Goal: Task Accomplishment & Management: Manage account settings

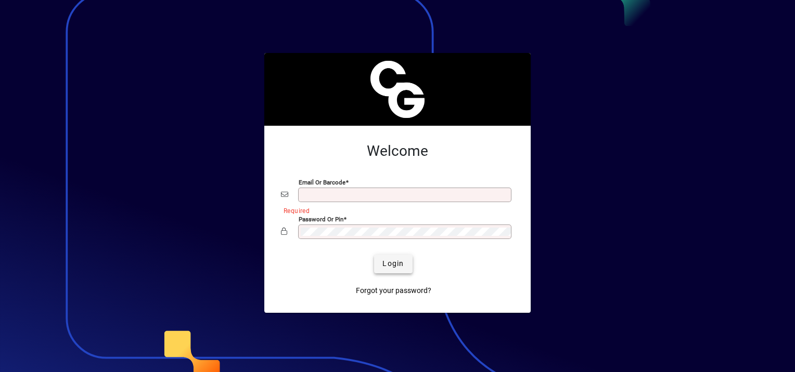
type input "**********"
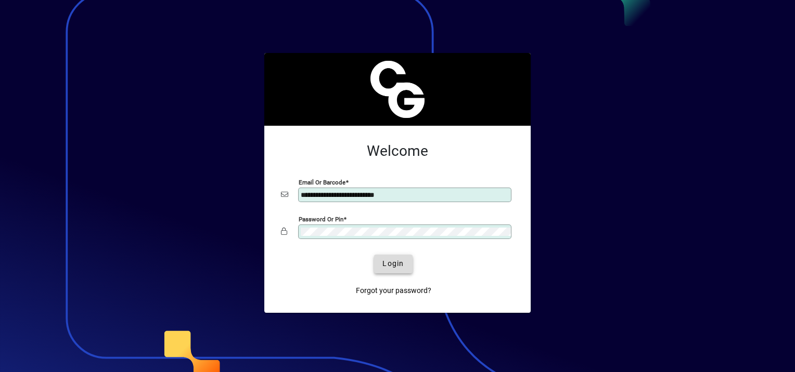
click at [398, 260] on span "Login" at bounding box center [392, 264] width 21 height 11
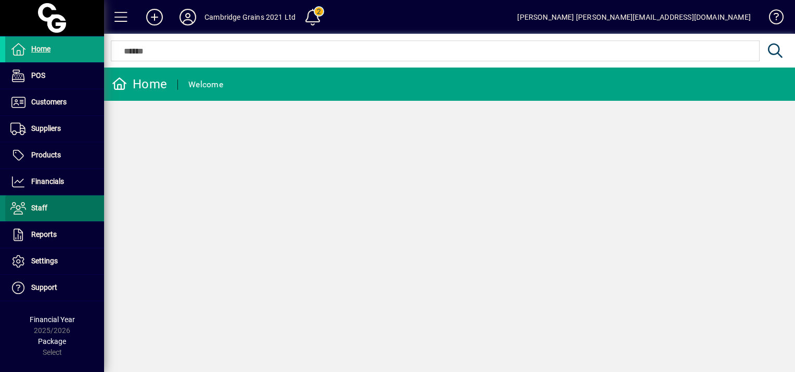
click at [37, 209] on span "Staff" at bounding box center [39, 208] width 16 height 8
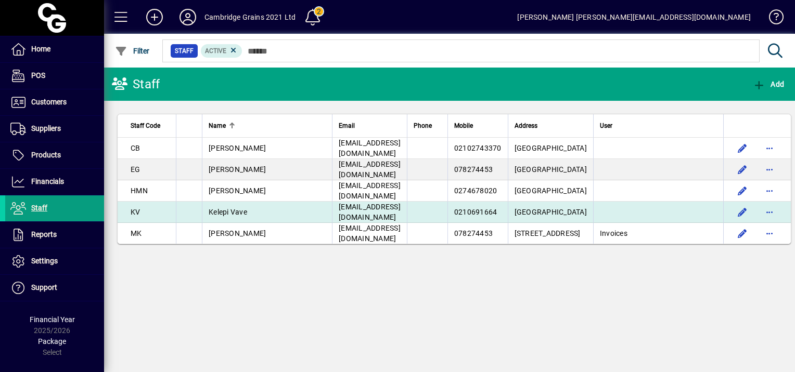
click at [225, 218] on td "Kelepi Vave" at bounding box center [267, 212] width 130 height 21
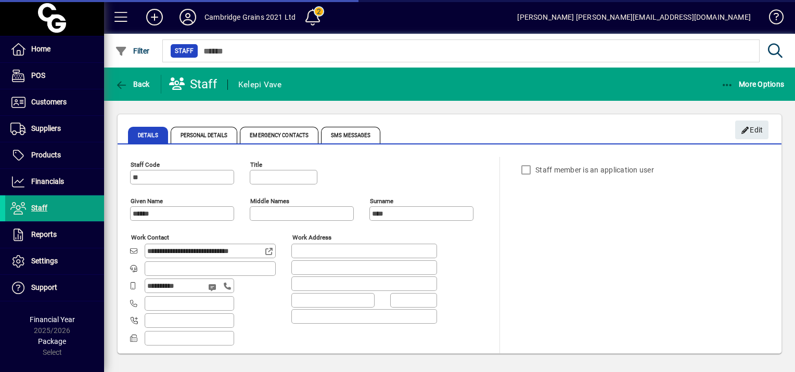
type input "**********"
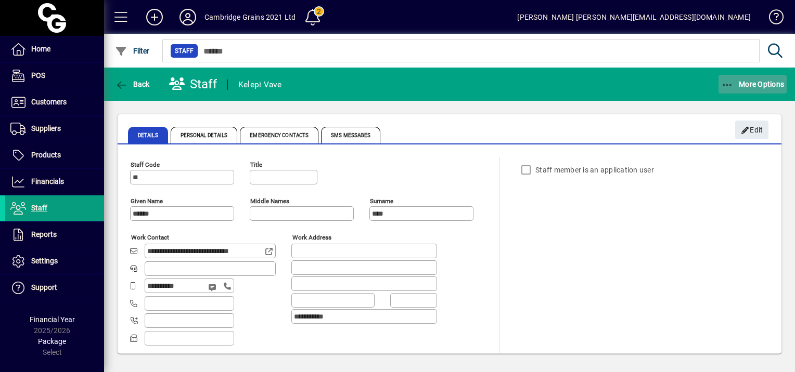
click at [747, 92] on span "button" at bounding box center [752, 84] width 69 height 25
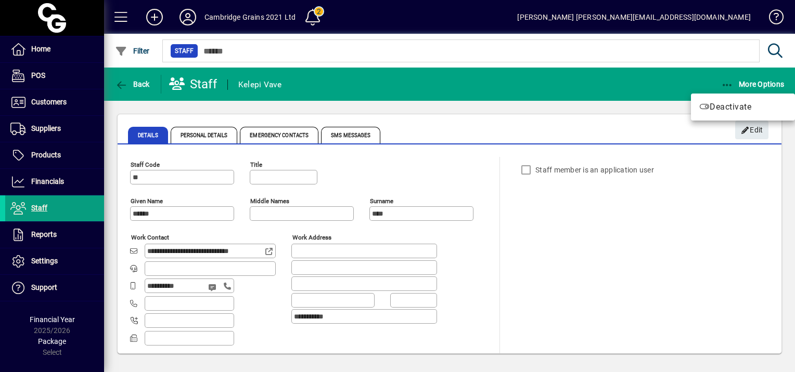
click at [754, 129] on div at bounding box center [397, 186] width 795 height 372
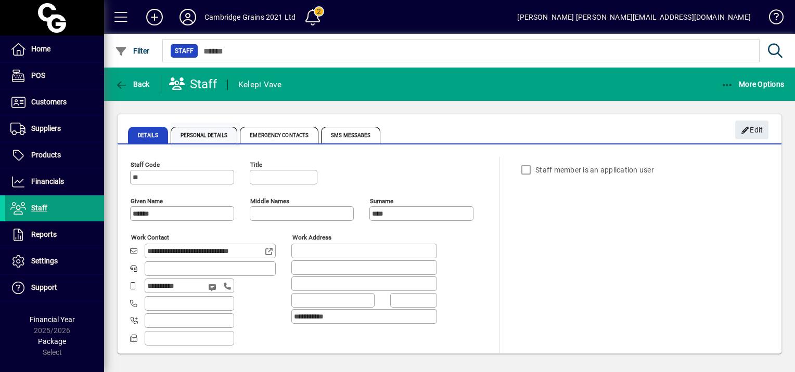
click at [198, 138] on span "Personal Details" at bounding box center [204, 135] width 67 height 17
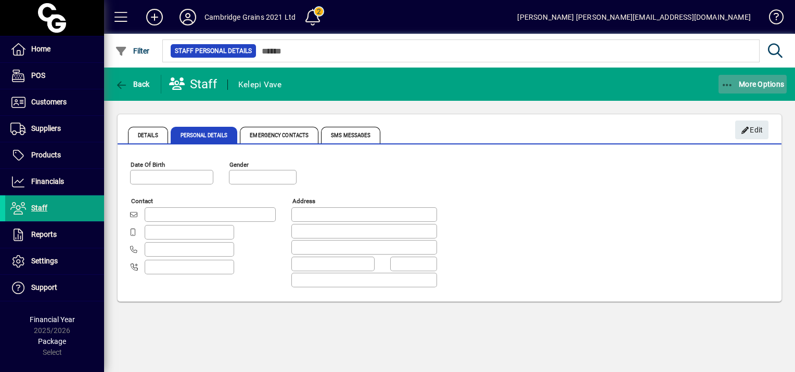
click at [749, 91] on span "button" at bounding box center [752, 84] width 69 height 25
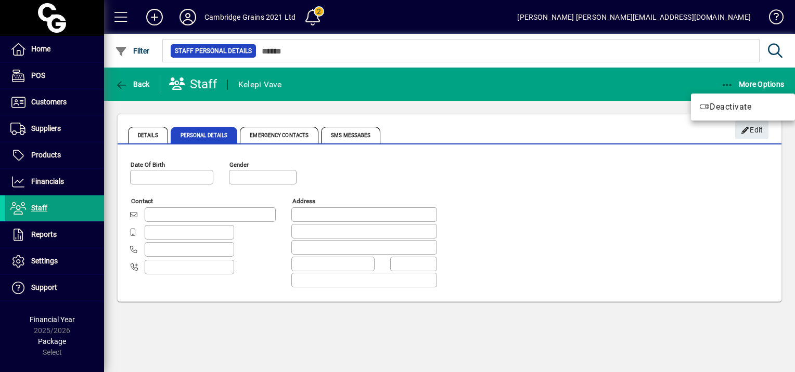
click at [693, 210] on div at bounding box center [397, 186] width 795 height 372
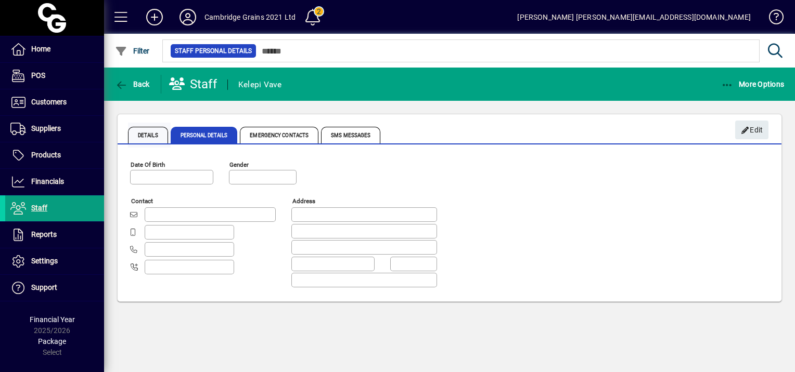
click at [150, 135] on span "Details" at bounding box center [148, 135] width 40 height 17
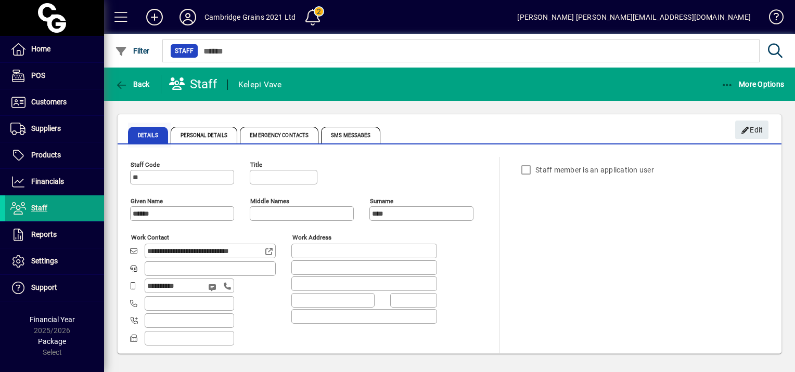
type input "**********"
click at [734, 81] on span "More Options" at bounding box center [752, 84] width 63 height 8
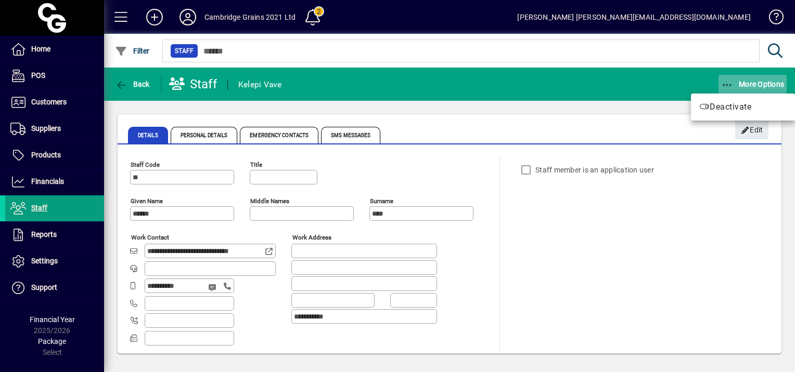
click at [734, 81] on div at bounding box center [397, 186] width 795 height 372
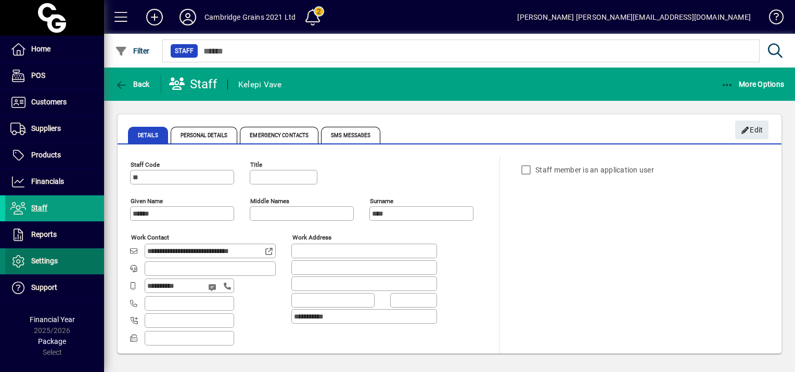
click at [23, 262] on icon at bounding box center [18, 261] width 16 height 12
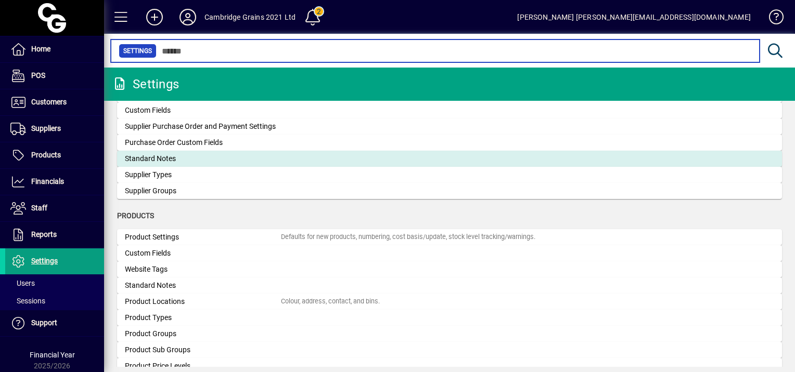
scroll to position [885, 0]
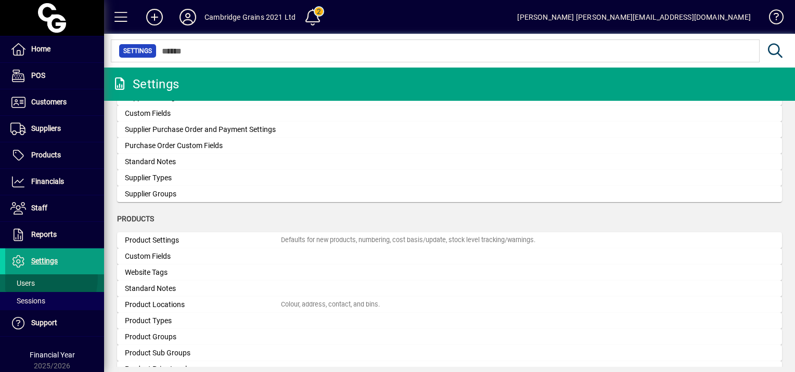
click at [25, 277] on span at bounding box center [54, 283] width 99 height 25
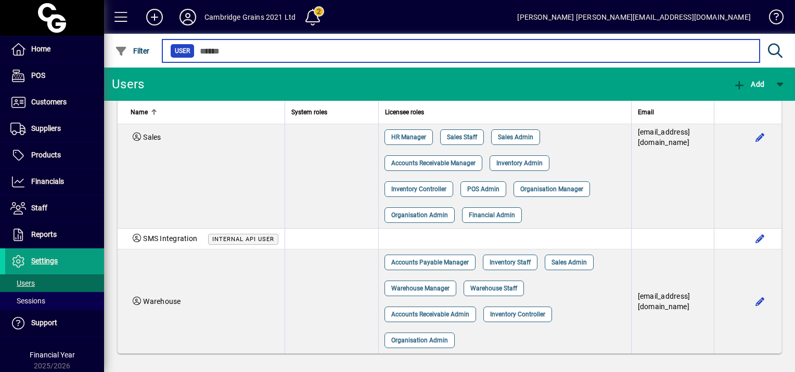
scroll to position [1350, 0]
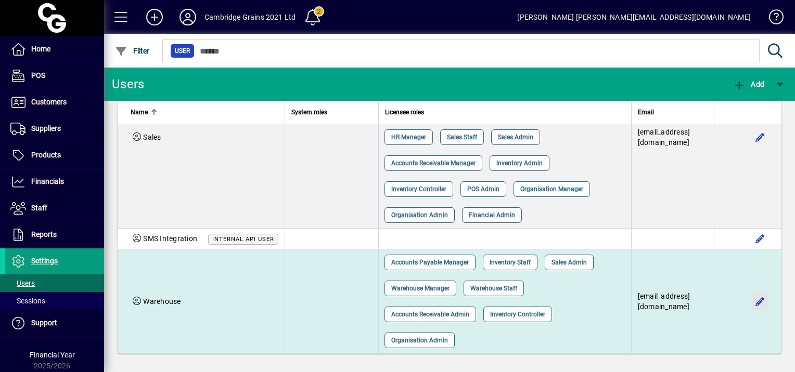
click at [750, 302] on span "button" at bounding box center [759, 301] width 25 height 25
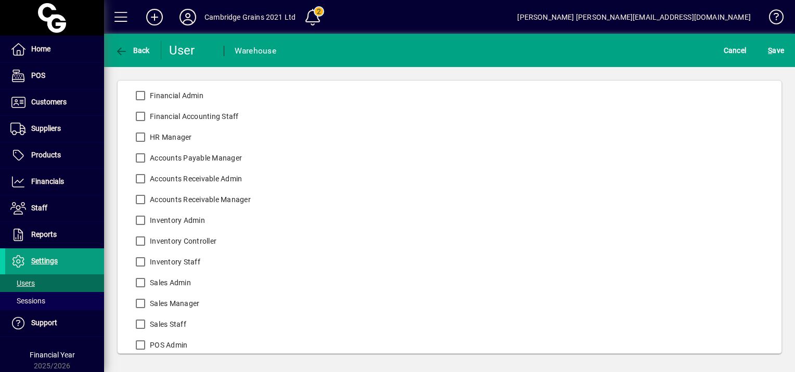
scroll to position [231, 0]
click at [132, 55] on span "button" at bounding box center [132, 50] width 40 height 25
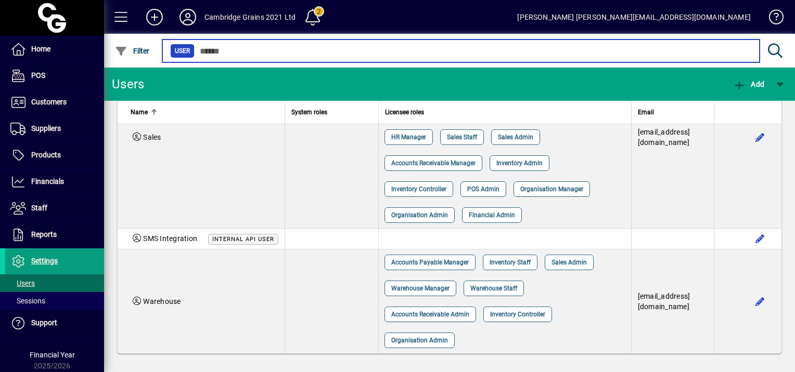
scroll to position [1350, 0]
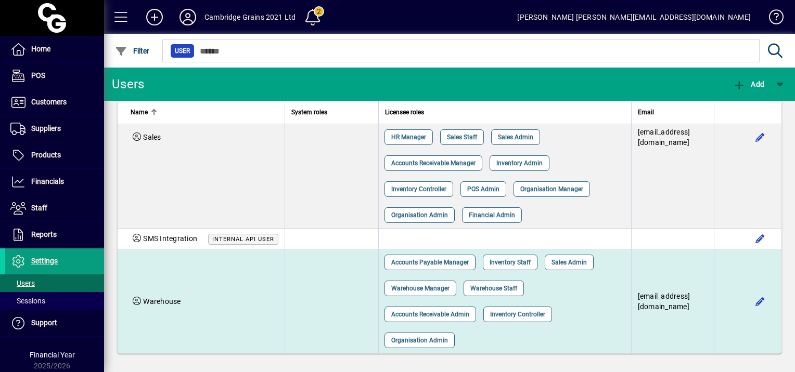
click at [654, 266] on td "warehouse@cambridgegrains.co.nz" at bounding box center [672, 302] width 83 height 104
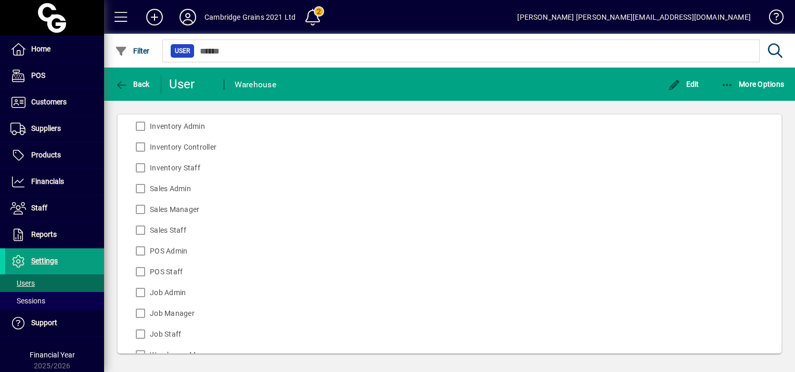
scroll to position [397, 0]
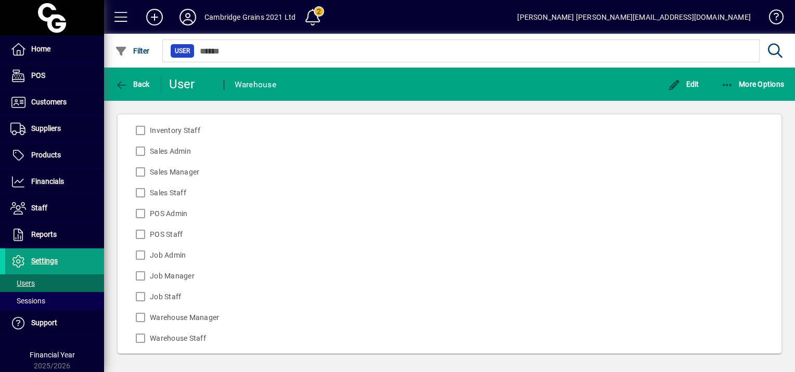
click at [144, 235] on div "POS Staff" at bounding box center [190, 234] width 121 height 21
click at [703, 79] on div "Edit" at bounding box center [683, 84] width 53 height 19
click at [682, 93] on span "button" at bounding box center [683, 84] width 36 height 25
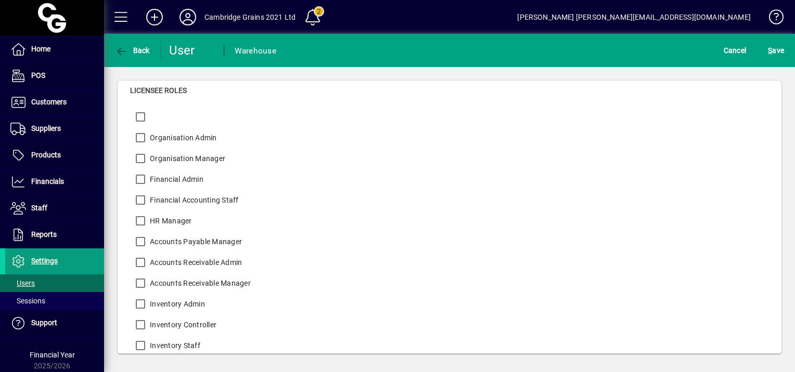
scroll to position [0, 0]
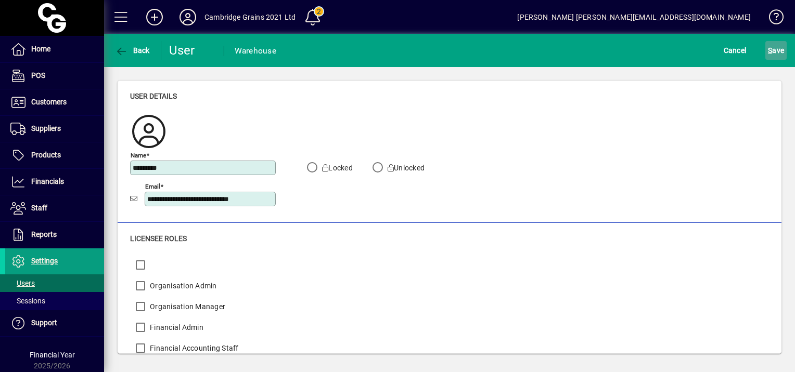
click at [776, 48] on span "S ave" at bounding box center [776, 50] width 16 height 17
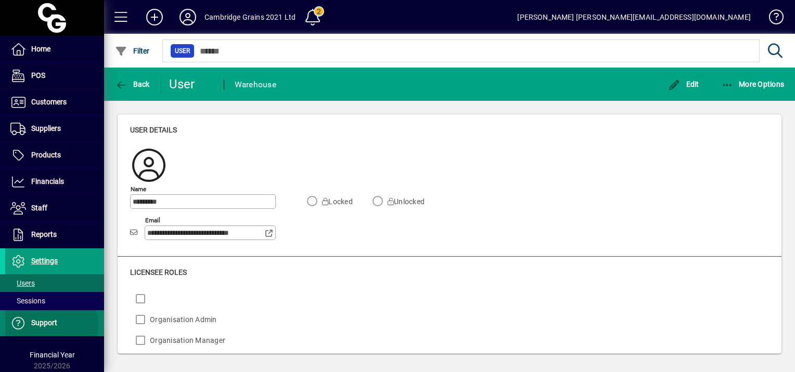
click at [48, 325] on span "Support" at bounding box center [44, 323] width 26 height 8
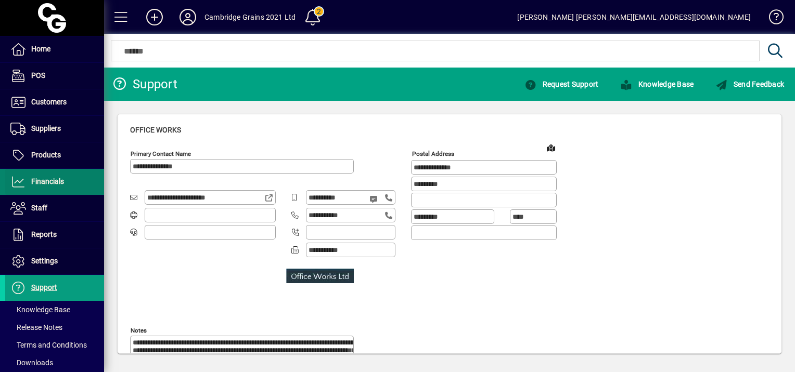
scroll to position [56, 0]
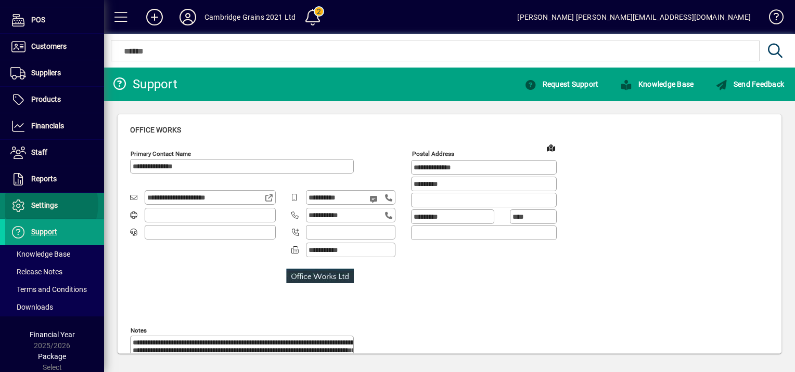
click at [46, 204] on span "Settings" at bounding box center [44, 205] width 27 height 8
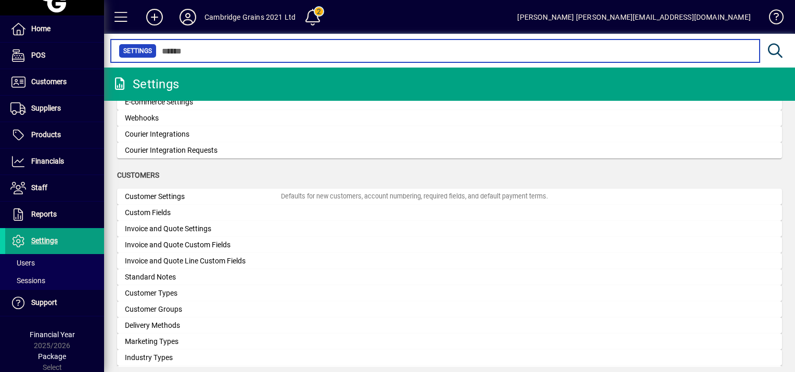
scroll to position [515, 0]
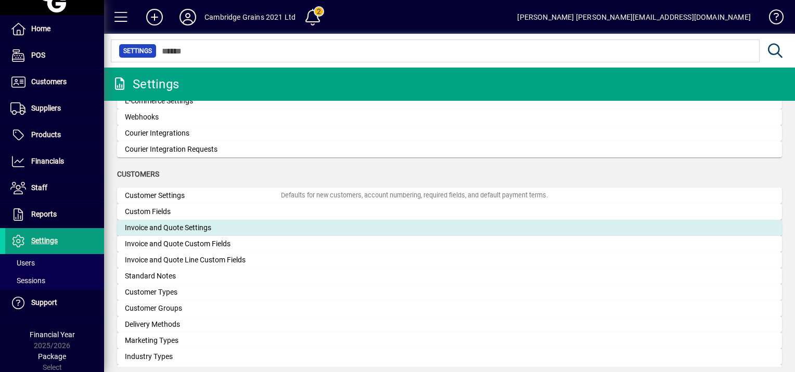
click at [162, 225] on div "Invoice and Quote Settings" at bounding box center [203, 228] width 156 height 11
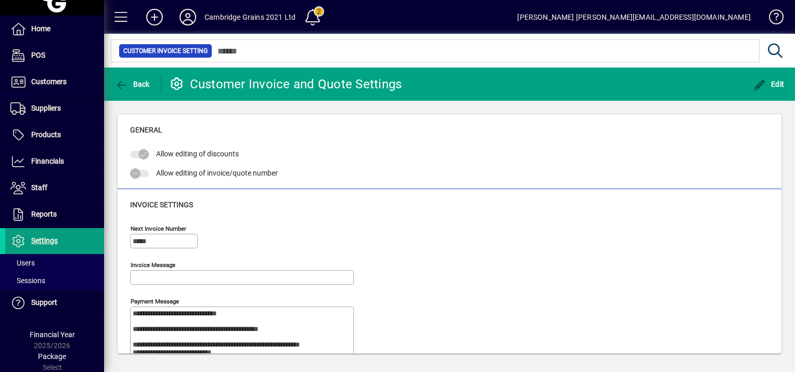
type input "**********"
type input "****"
type input "**********"
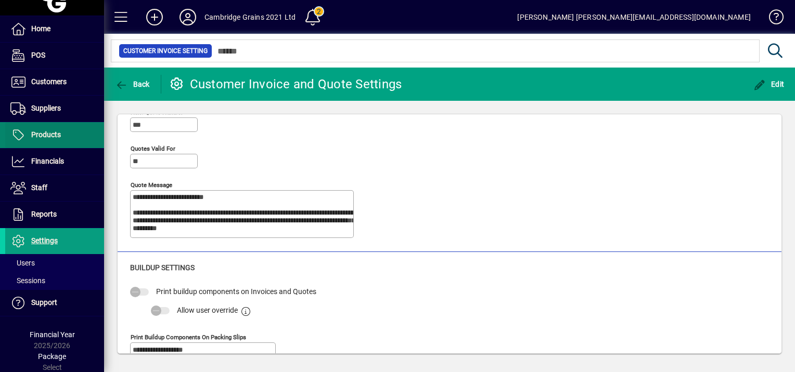
scroll to position [526, 0]
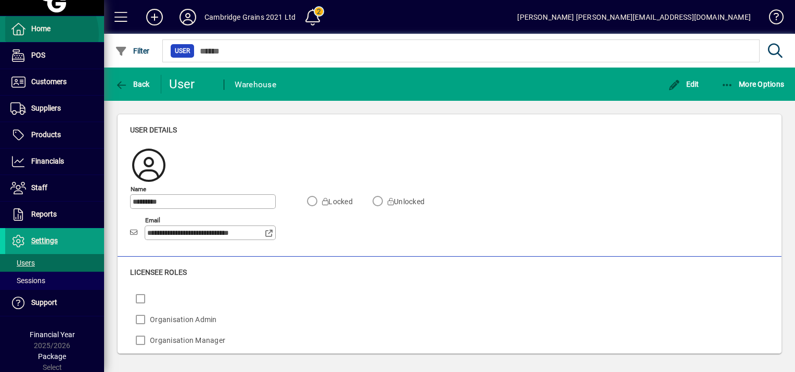
click at [40, 34] on span "Home" at bounding box center [27, 29] width 45 height 12
